Goal: Information Seeking & Learning: Check status

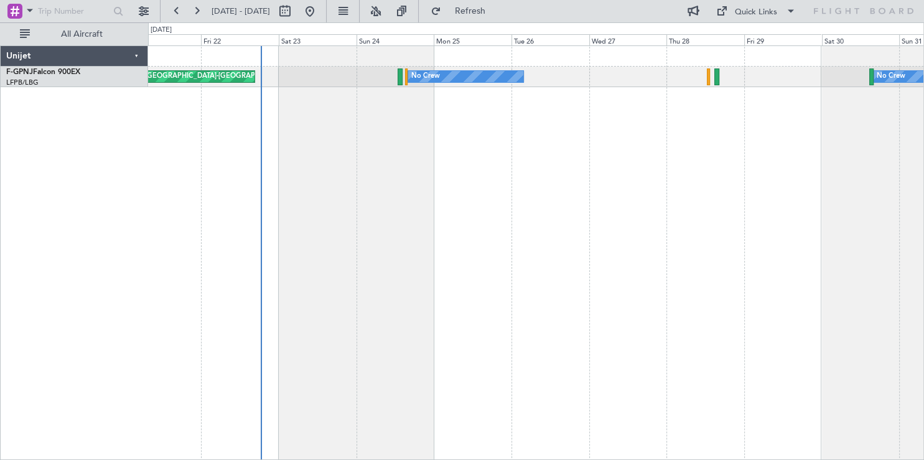
click at [552, 187] on div "AOG Maint Hyères ([GEOGRAPHIC_DATA]-[GEOGRAPHIC_DATA]) No Crew No Crew Planned …" at bounding box center [536, 252] width 776 height 414
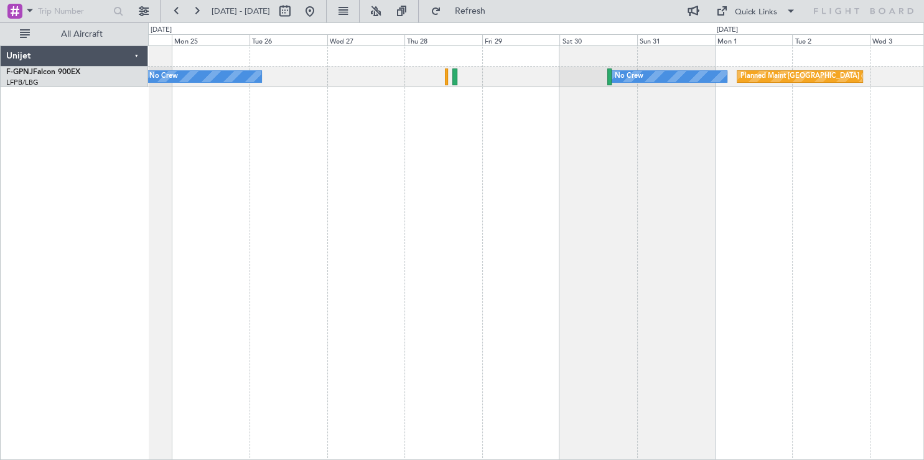
click at [470, 162] on div "No Crew No Crew Planned Maint [GEOGRAPHIC_DATA] ([GEOGRAPHIC_DATA]) No Crew [GE…" at bounding box center [536, 252] width 776 height 414
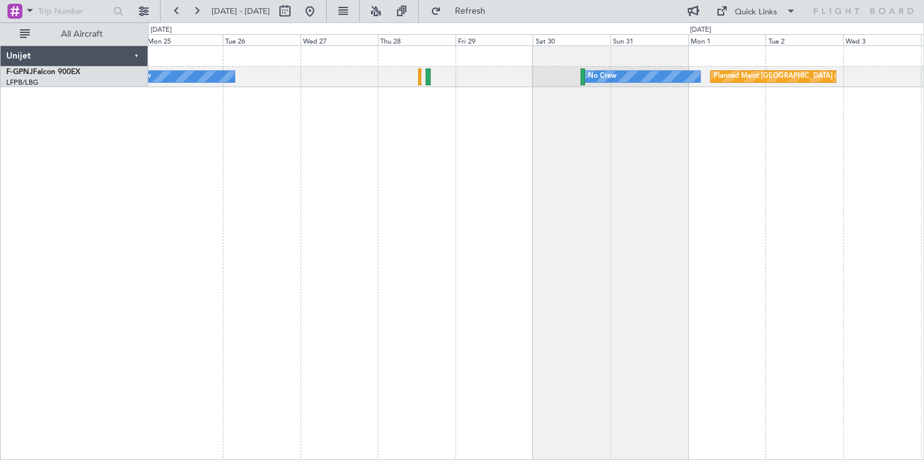
click at [757, 170] on div "No Crew No Crew Planned Maint [GEOGRAPHIC_DATA] ([GEOGRAPHIC_DATA]) No Crew [GE…" at bounding box center [536, 252] width 776 height 414
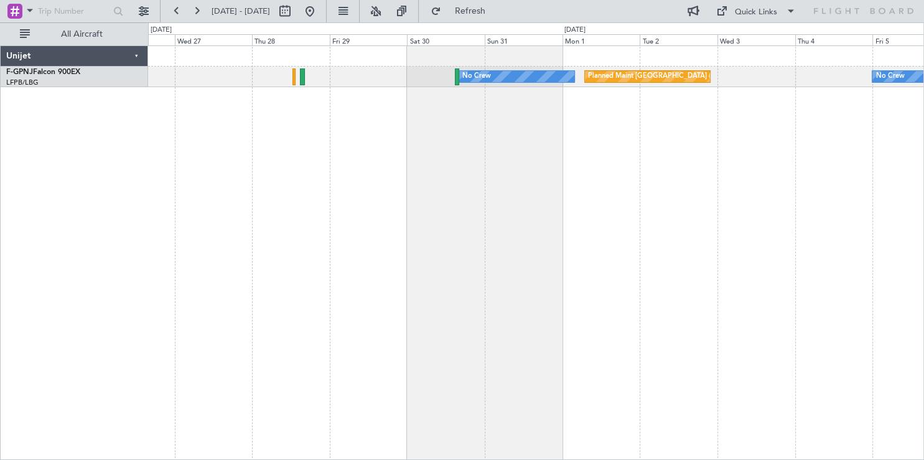
click at [534, 154] on div "Planned Maint [GEOGRAPHIC_DATA] ([GEOGRAPHIC_DATA]) No Crew No Crew No Crew No …" at bounding box center [536, 252] width 776 height 414
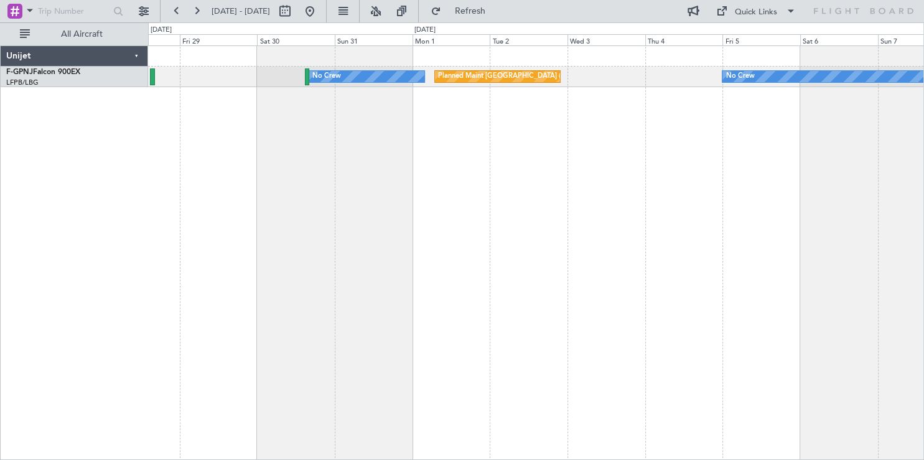
click at [302, 101] on div "Planned Maint [GEOGRAPHIC_DATA] ([GEOGRAPHIC_DATA]) No Crew No Crew No Crew No …" at bounding box center [536, 252] width 776 height 414
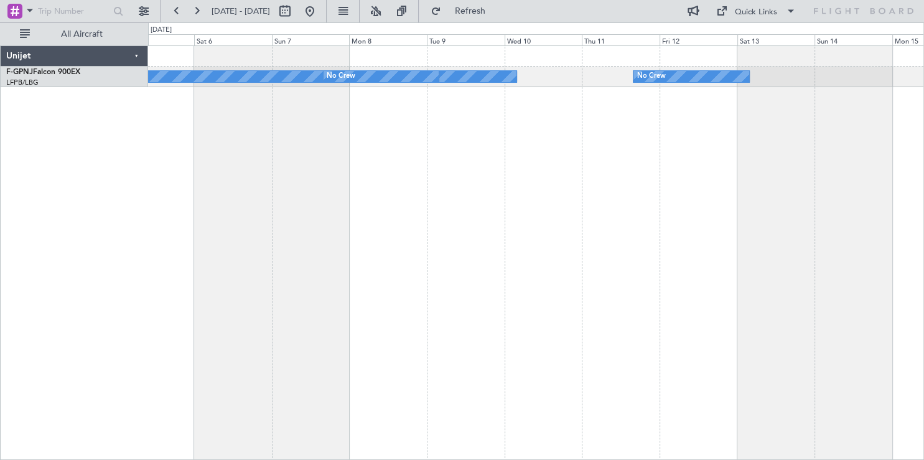
click at [281, 101] on div "No Crew No Crew No Crew Planned Maint [GEOGRAPHIC_DATA] ([GEOGRAPHIC_DATA])" at bounding box center [536, 252] width 776 height 414
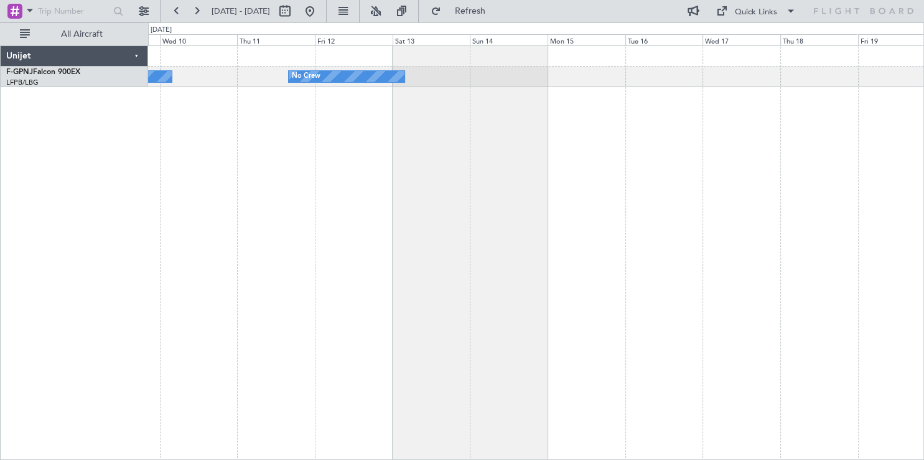
click at [254, 105] on div "No Crew No Crew No Crew" at bounding box center [536, 252] width 776 height 414
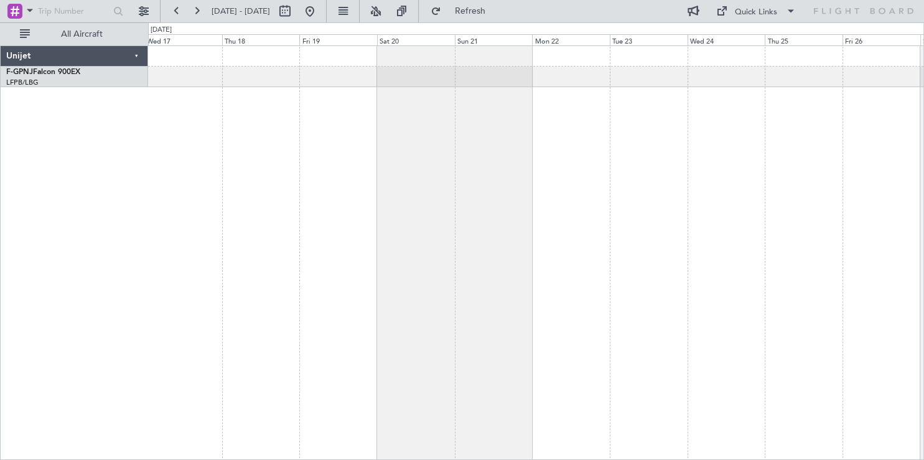
click at [220, 104] on div at bounding box center [536, 252] width 776 height 414
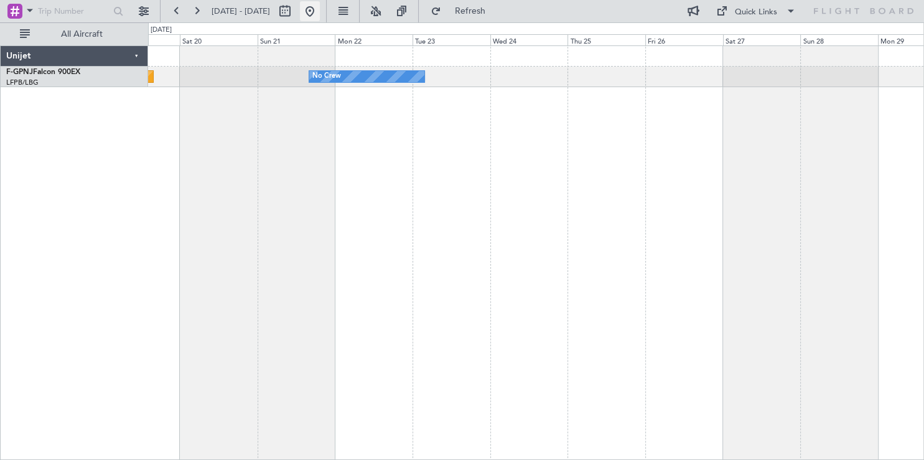
click at [320, 17] on button at bounding box center [310, 11] width 20 height 20
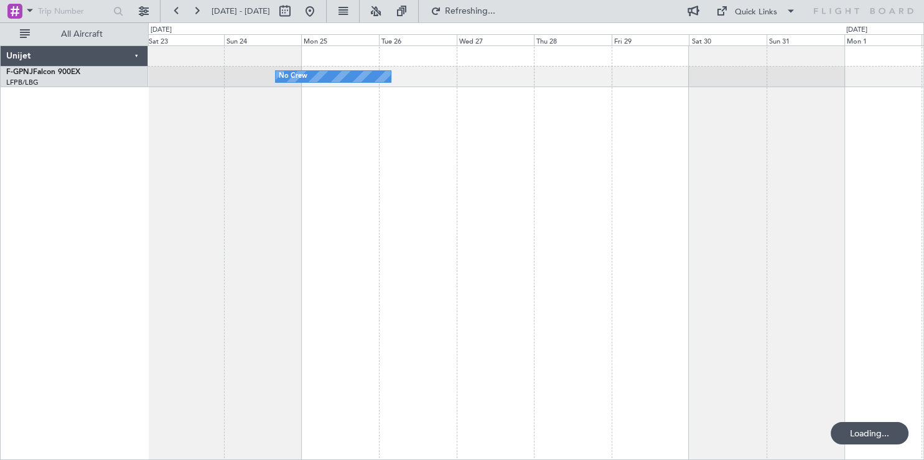
click at [210, 144] on div "No Crew" at bounding box center [536, 252] width 776 height 414
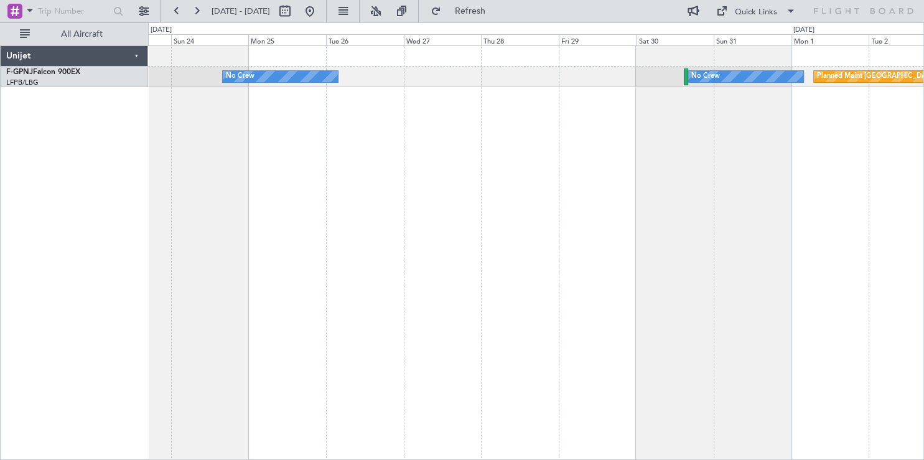
click at [284, 145] on div "No Crew Planned Maint [GEOGRAPHIC_DATA] ([GEOGRAPHIC_DATA]) No Crew No Crew" at bounding box center [536, 252] width 776 height 414
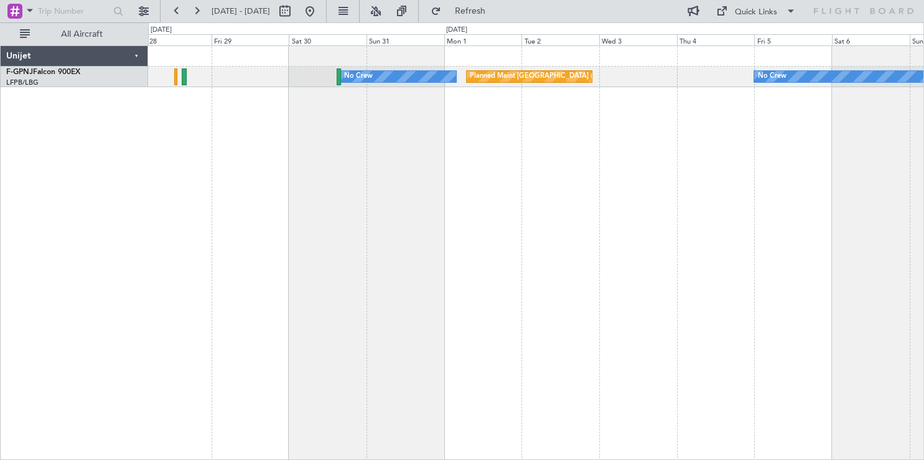
click at [261, 195] on div "No Crew Planned Maint [GEOGRAPHIC_DATA] ([GEOGRAPHIC_DATA]) No Crew No Crew No …" at bounding box center [536, 252] width 776 height 414
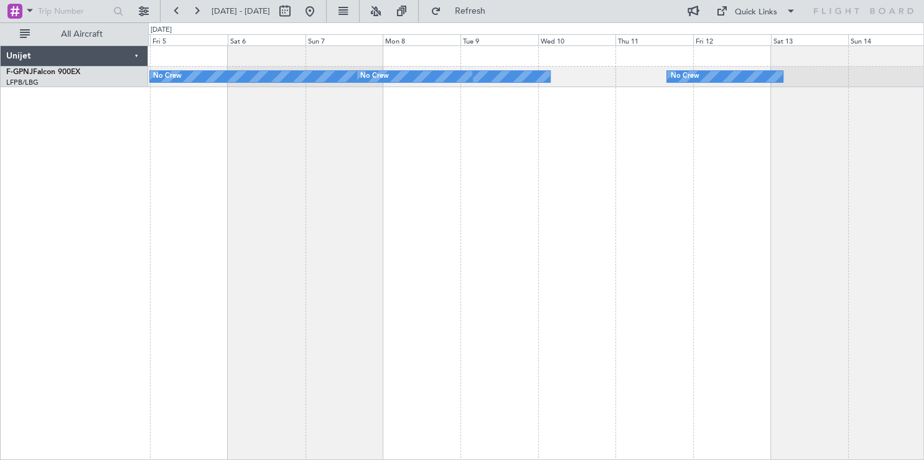
click at [83, 148] on div "No Crew No Crew No Crew Planned Maint [GEOGRAPHIC_DATA] ([GEOGRAPHIC_DATA]) Pla…" at bounding box center [462, 240] width 924 height 437
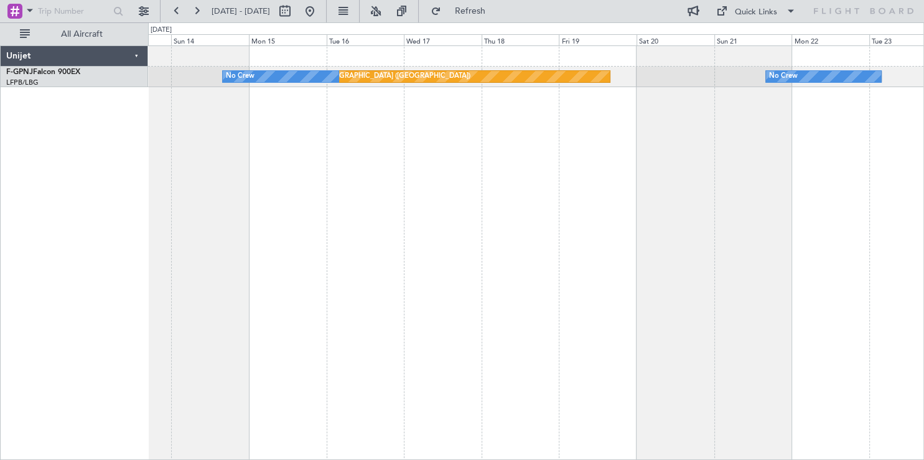
click at [223, 190] on div "Planned Maint [GEOGRAPHIC_DATA] ([GEOGRAPHIC_DATA]) No Crew No Crew No Crew" at bounding box center [536, 252] width 776 height 414
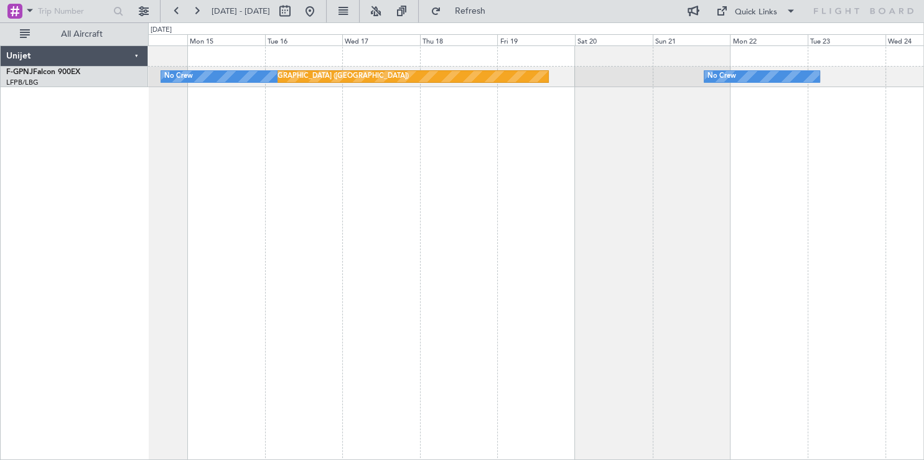
click at [317, 185] on div "Planned Maint [GEOGRAPHIC_DATA] ([GEOGRAPHIC_DATA]) No Crew No Crew No Crew" at bounding box center [536, 252] width 776 height 414
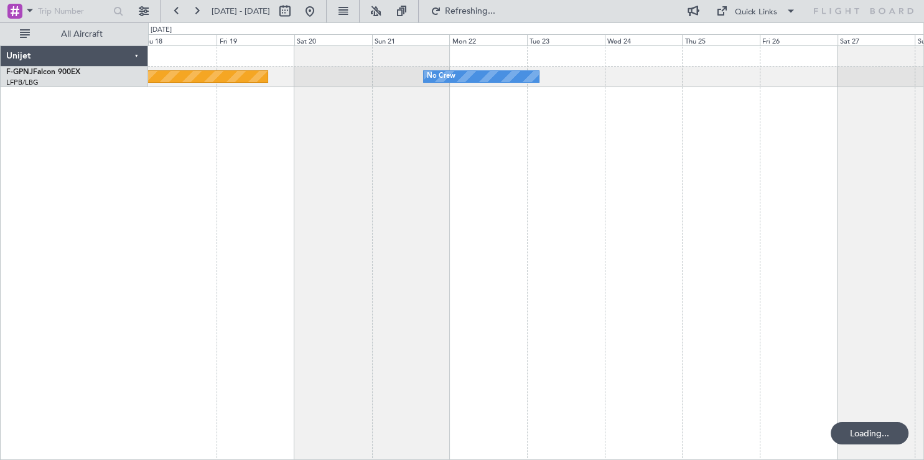
click at [323, 238] on div "Planned Maint [GEOGRAPHIC_DATA] ([GEOGRAPHIC_DATA]) No Crew No Crew" at bounding box center [536, 252] width 776 height 414
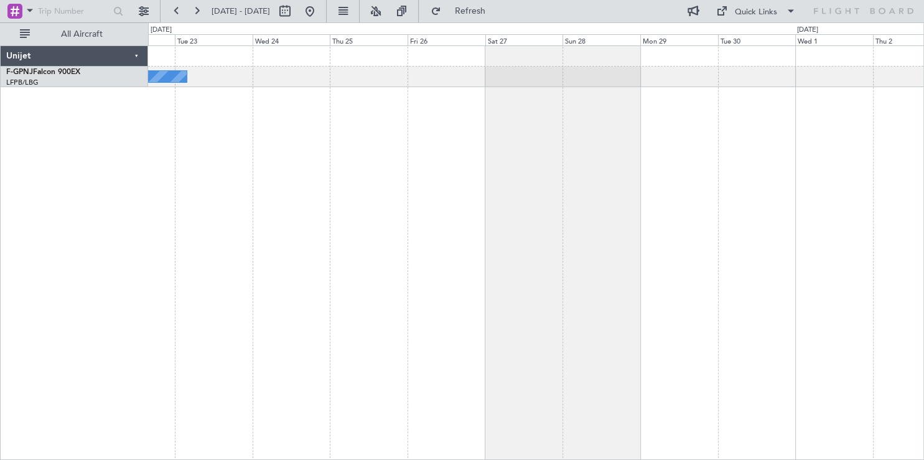
click at [272, 282] on div "No Crew" at bounding box center [536, 252] width 776 height 414
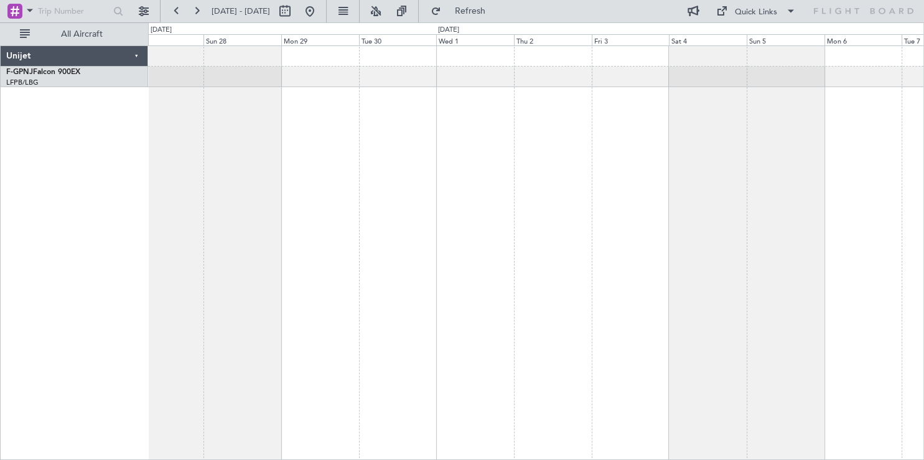
click at [317, 298] on div at bounding box center [536, 252] width 776 height 414
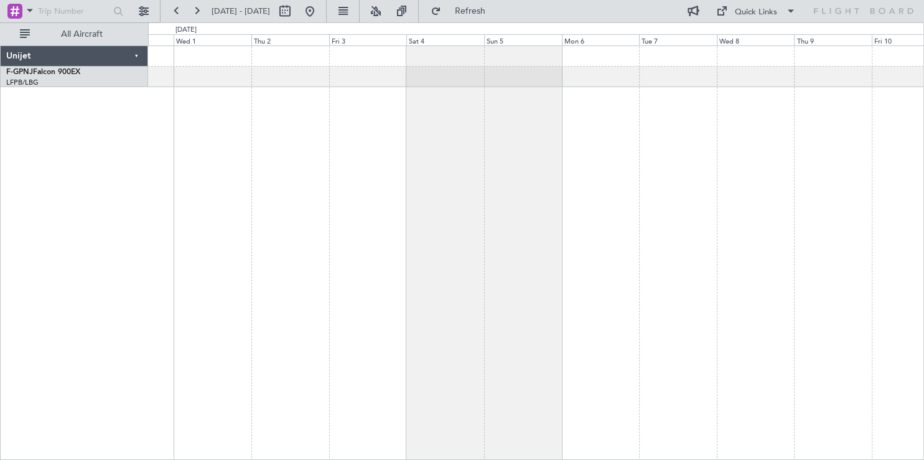
click at [365, 245] on div at bounding box center [536, 252] width 776 height 414
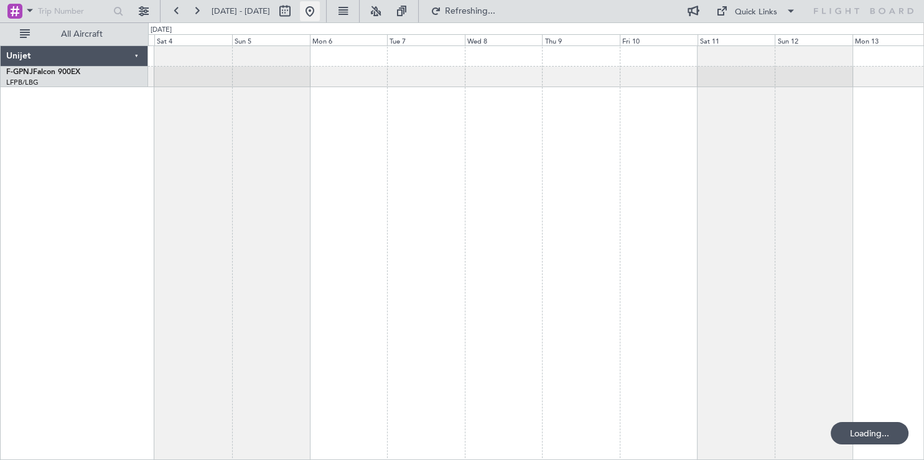
click at [320, 11] on button at bounding box center [310, 11] width 20 height 20
